Goal: Information Seeking & Learning: Learn about a topic

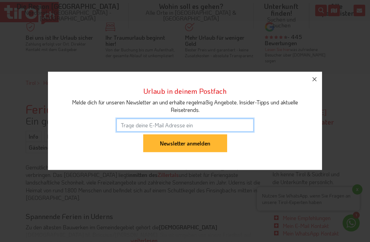
scroll to position [226, 0]
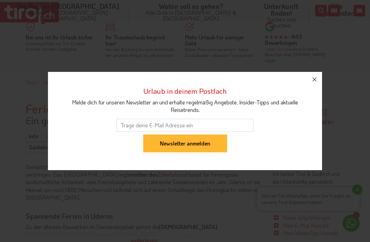
click at [319, 84] on icon "button" at bounding box center [315, 79] width 8 height 8
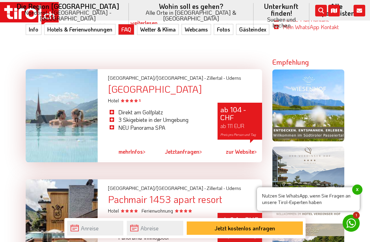
scroll to position [432, 0]
click at [357, 191] on span "x" at bounding box center [358, 190] width 10 height 10
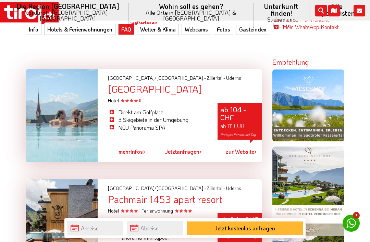
click at [130, 148] on span "mehr" at bounding box center [125, 151] width 12 height 7
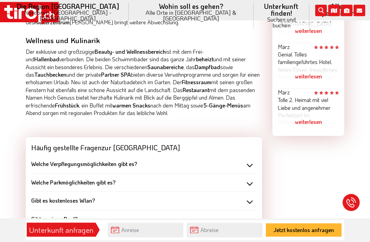
scroll to position [596, 0]
click at [215, 198] on div "Gibt es kostenloses Wlan?" at bounding box center [144, 202] width 226 height 8
click at [254, 198] on div "Gibt es kostenloses Wlan?" at bounding box center [144, 202] width 226 height 8
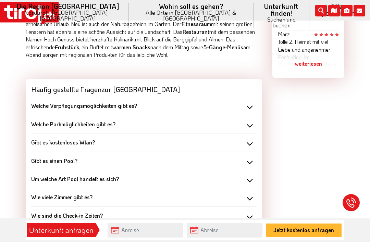
scroll to position [656, 0]
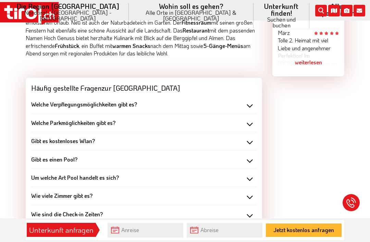
click at [205, 211] on div "Wie sind die Check-in Zeiten?" at bounding box center [144, 215] width 226 height 8
click at [184, 218] on div "14:00:00" at bounding box center [144, 224] width 226 height 13
click at [156, 218] on div "14:00:00" at bounding box center [144, 224] width 226 height 13
click at [255, 211] on div "Wie sind die Check-in Zeiten?" at bounding box center [144, 215] width 226 height 8
click at [185, 229] on div "Wie sind die Check-out Zeiten?" at bounding box center [144, 233] width 226 height 8
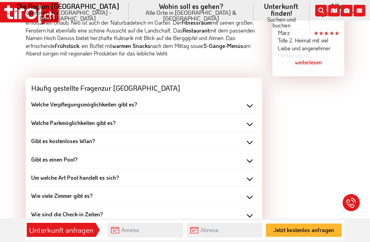
click at [252, 229] on div "Wie sind die Check-out Zeiten?" at bounding box center [144, 233] width 226 height 8
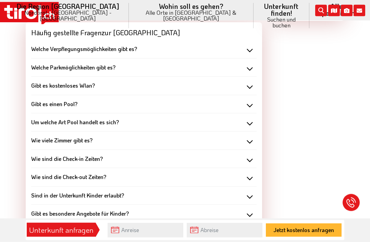
scroll to position [712, 0]
click at [189, 228] on div "Auf welcher Meereshöhe liegt die Unterkunft?" at bounding box center [144, 232] width 226 height 8
click at [193, 228] on div "Auf welcher Meereshöhe liegt die Unterkunft?" at bounding box center [144, 232] width 226 height 8
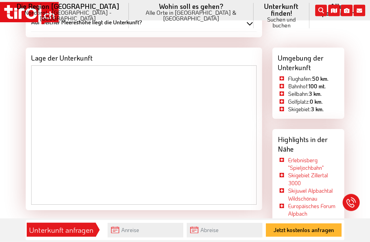
scroll to position [922, 0]
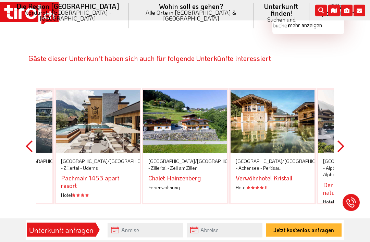
scroll to position [1219, 0]
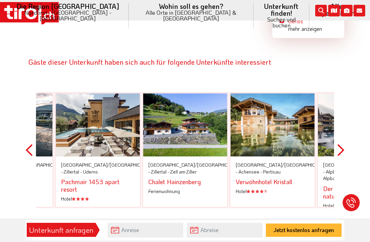
click at [26, 116] on button "Previous" at bounding box center [29, 150] width 7 height 155
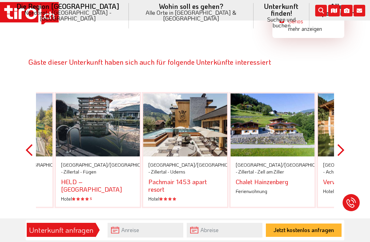
click at [338, 121] on button "Next" at bounding box center [341, 150] width 7 height 155
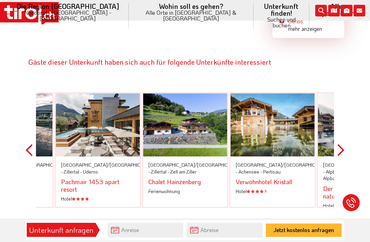
click at [333, 114] on div at bounding box center [360, 125] width 84 height 63
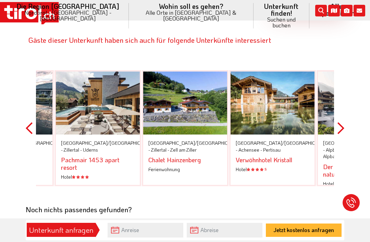
click at [341, 98] on button "Next" at bounding box center [341, 128] width 7 height 155
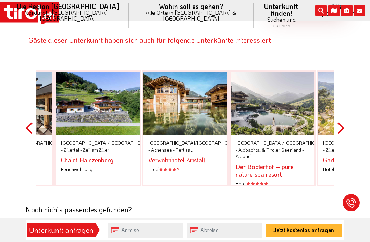
click at [342, 104] on button "Next" at bounding box center [341, 128] width 7 height 155
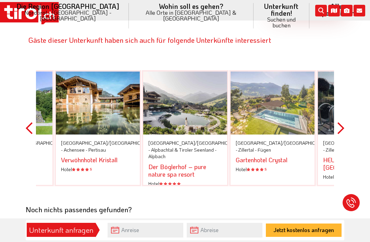
click at [344, 93] on button "Next" at bounding box center [341, 128] width 7 height 155
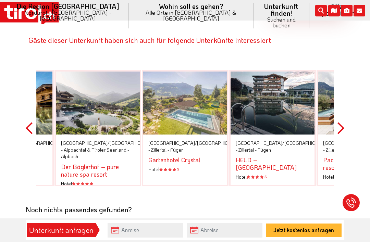
click at [341, 99] on button "Next" at bounding box center [341, 128] width 7 height 155
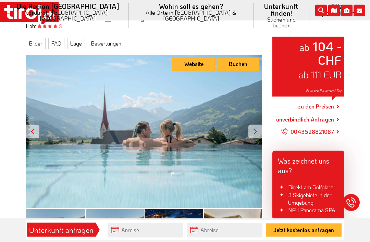
scroll to position [107, 0]
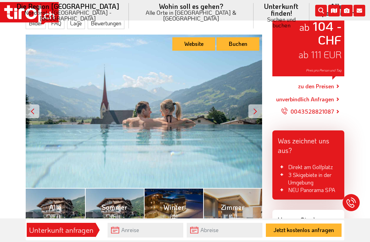
click at [253, 108] on div at bounding box center [256, 112] width 14 height 14
